Goal: Task Accomplishment & Management: Use online tool/utility

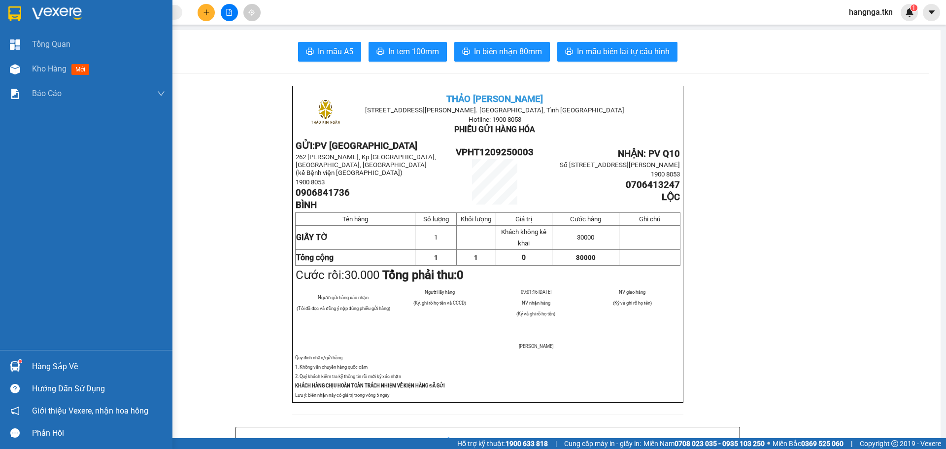
click at [30, 12] on div at bounding box center [86, 16] width 172 height 32
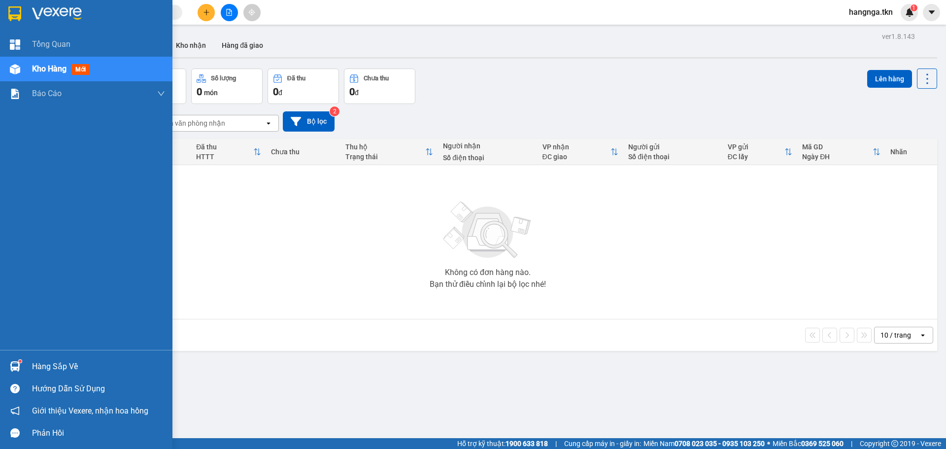
click at [15, 13] on img at bounding box center [14, 13] width 13 height 15
click at [42, 9] on img at bounding box center [57, 13] width 50 height 15
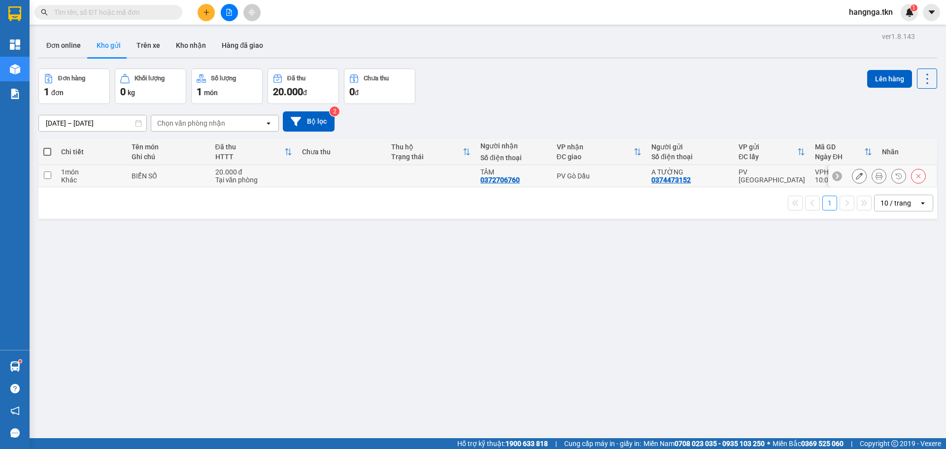
click at [876, 178] on icon at bounding box center [879, 175] width 7 height 7
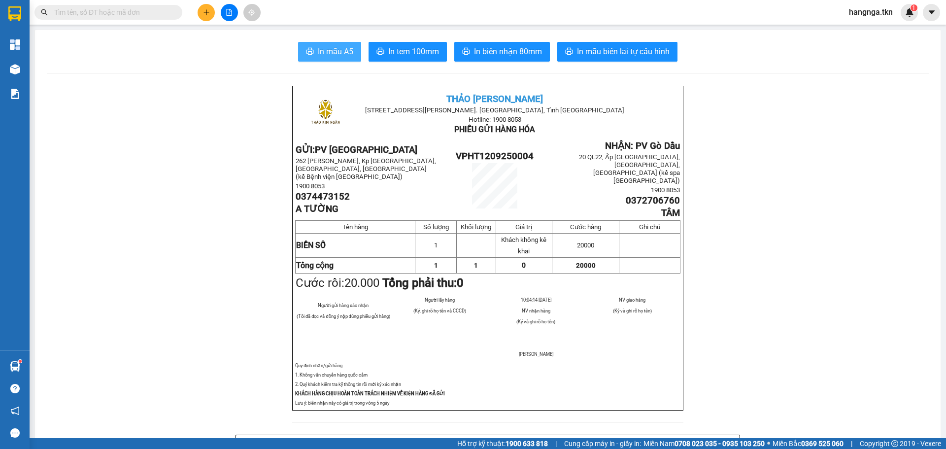
click at [311, 46] on button "In mẫu A5" at bounding box center [329, 52] width 63 height 20
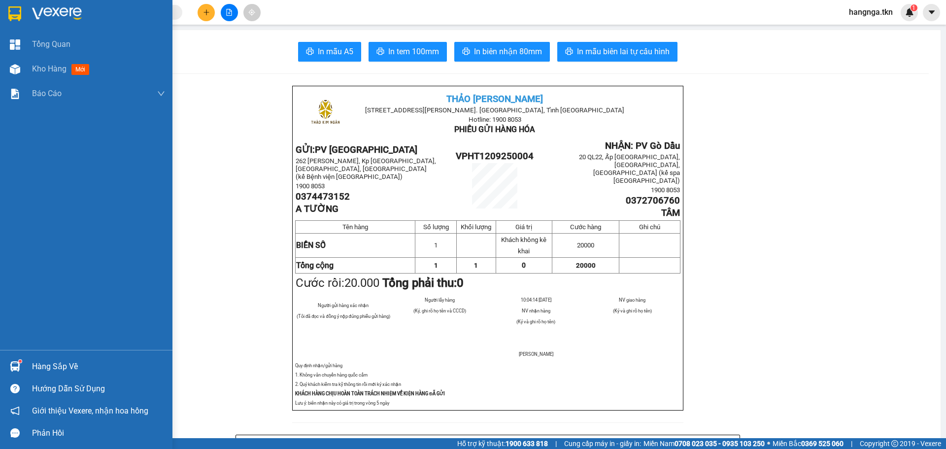
click at [60, 364] on div "Hàng sắp về" at bounding box center [98, 366] width 133 height 15
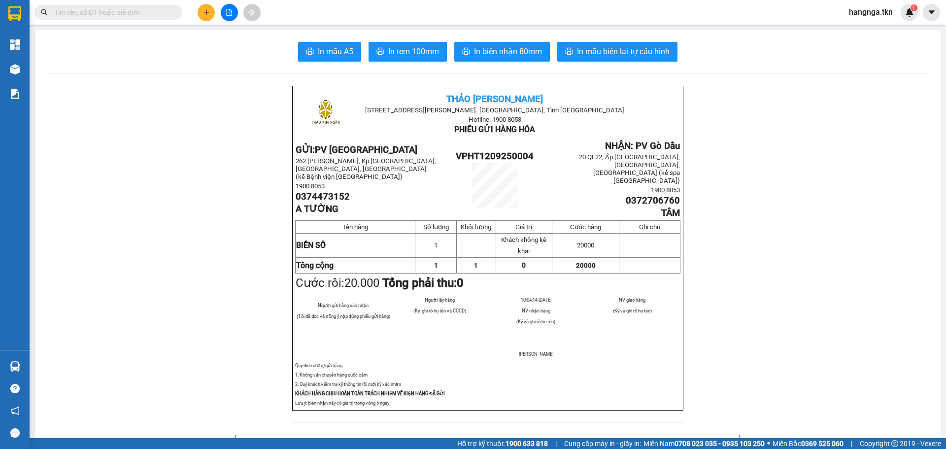
click at [190, 107] on section "Kết quả tìm kiếm ( 0 ) Bộ lọc No Data hangnga.tkn 1 Tổng Quan Kho hàng mới Báo …" at bounding box center [473, 224] width 946 height 449
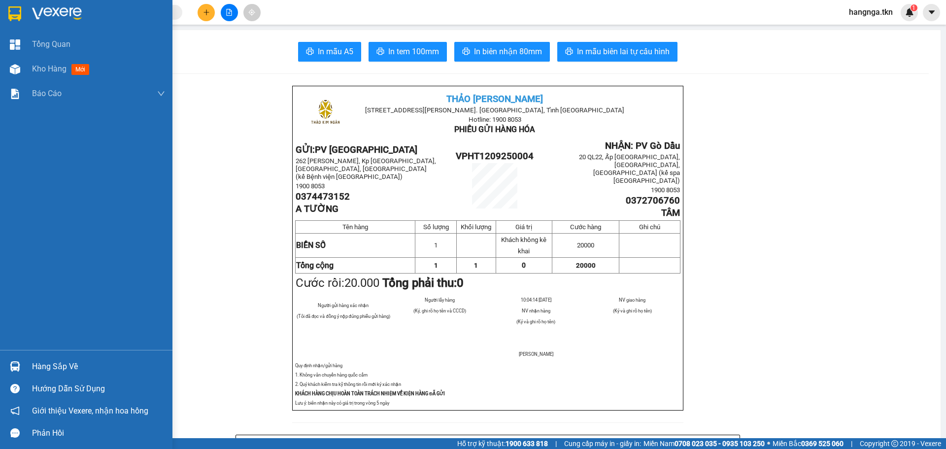
click at [59, 365] on div "Hàng sắp về" at bounding box center [98, 366] width 133 height 15
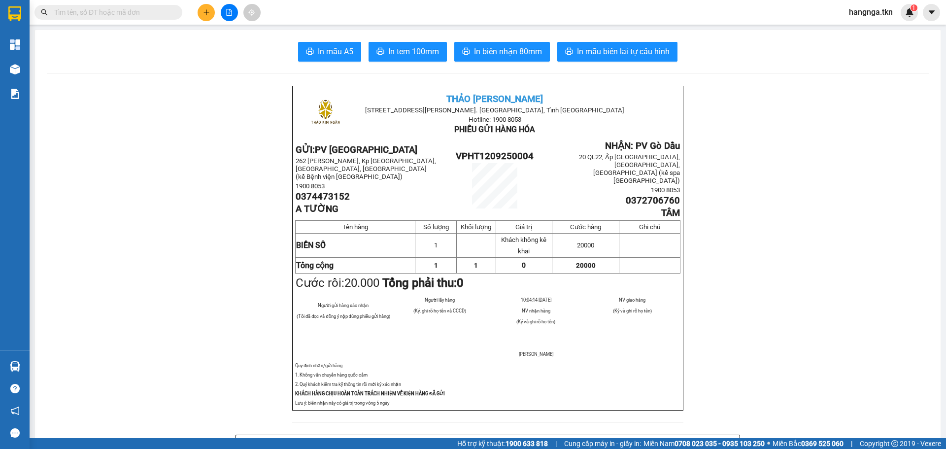
click at [215, 216] on section "Kết quả tìm kiếm ( 0 ) Bộ lọc No Data hangnga.tkn 1 Tổng Quan Kho hàng mới Báo …" at bounding box center [473, 224] width 946 height 449
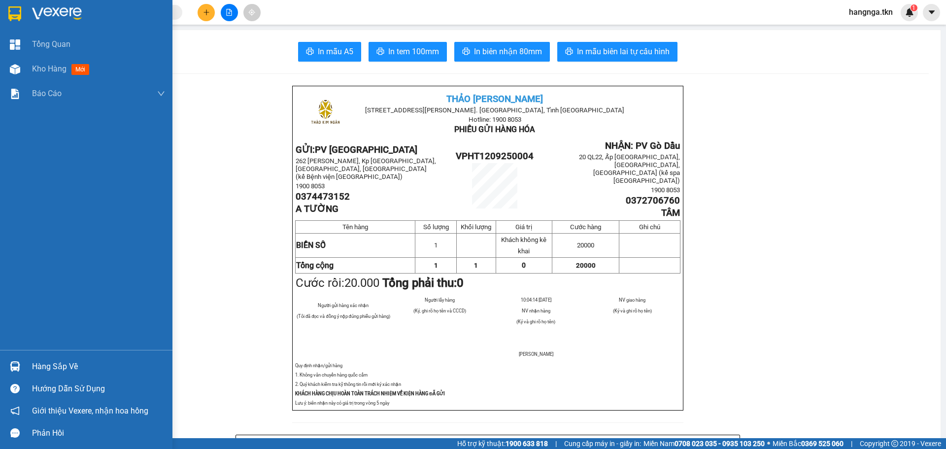
click at [27, 11] on div at bounding box center [86, 16] width 172 height 32
